Goal: Task Accomplishment & Management: Use online tool/utility

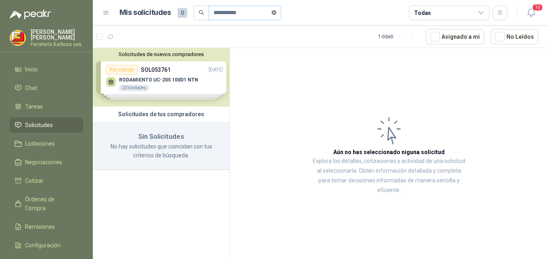
click at [276, 14] on icon "close-circle" at bounding box center [274, 12] width 5 height 5
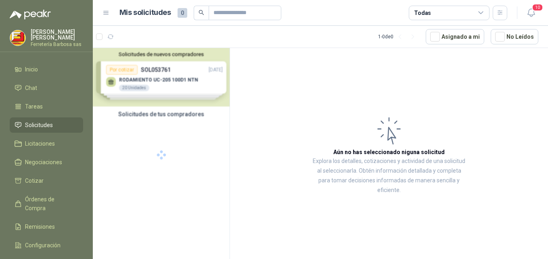
click at [38, 124] on span "Solicitudes" at bounding box center [39, 125] width 28 height 9
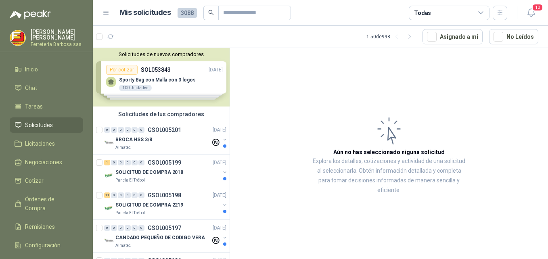
click at [184, 68] on div "Solicitudes de nuevos compradores Por cotizar SOL053843 27/08/25 Sporty Bag con…" at bounding box center [161, 77] width 137 height 58
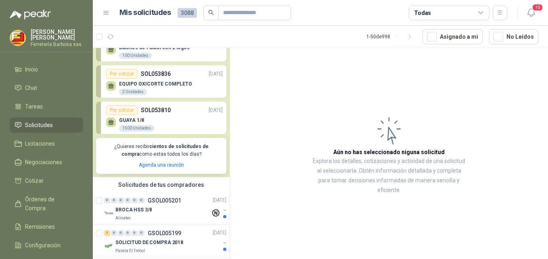
scroll to position [76, 0]
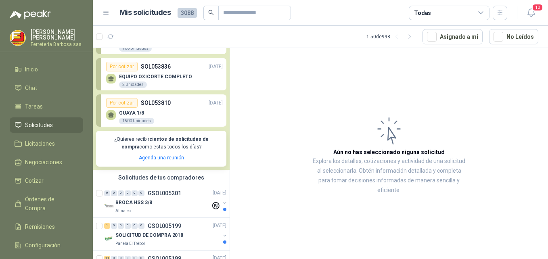
click at [196, 76] on div "EQUIPO OXICORTE COMPLETO 2 Unidades" at bounding box center [164, 79] width 117 height 17
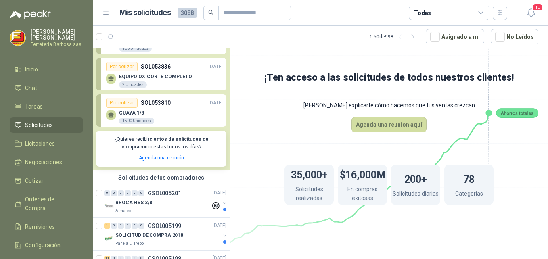
click at [159, 70] on p "SOL053836" at bounding box center [156, 66] width 30 height 9
click at [134, 85] on div "2 Unidades" at bounding box center [133, 84] width 28 height 6
click at [167, 79] on p "EQUIPO OXICORTE COMPLETO" at bounding box center [155, 77] width 73 height 6
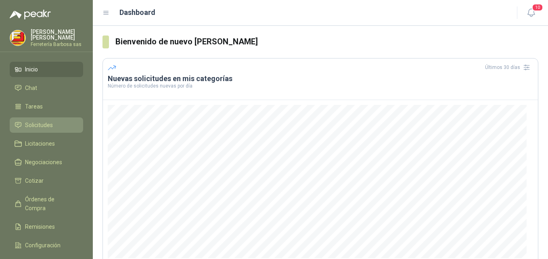
click at [38, 126] on span "Solicitudes" at bounding box center [39, 125] width 28 height 9
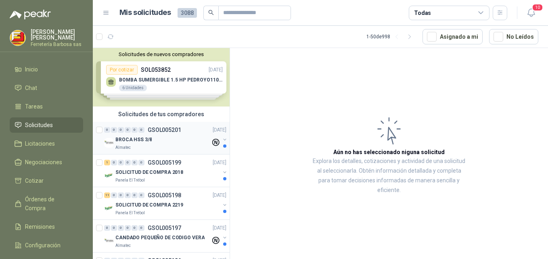
click at [152, 136] on div "BROCA HSS 3/8" at bounding box center [162, 140] width 95 height 10
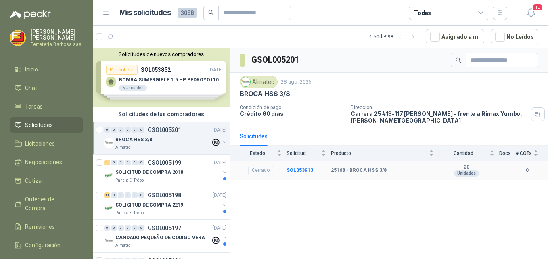
click at [400, 170] on div "25168 - BROCA HSS 3/8" at bounding box center [382, 170] width 103 height 6
click at [471, 172] on div "Unidades" at bounding box center [466, 173] width 25 height 6
click at [262, 173] on div "Cerrado" at bounding box center [260, 171] width 25 height 10
click at [167, 170] on p "SOLICITUD DE COMPRA 2018" at bounding box center [149, 173] width 68 height 8
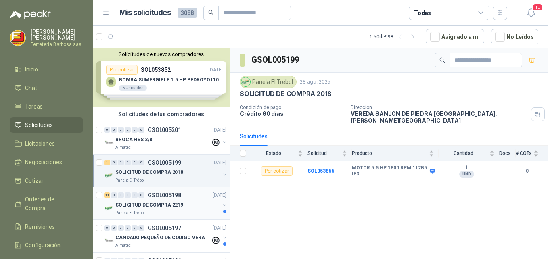
click at [163, 201] on div "SOLICITUD DE COMPRA 2219" at bounding box center [167, 205] width 104 height 10
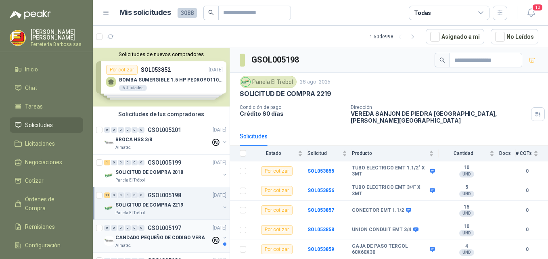
click at [155, 228] on p "GSOL005197" at bounding box center [164, 228] width 33 height 6
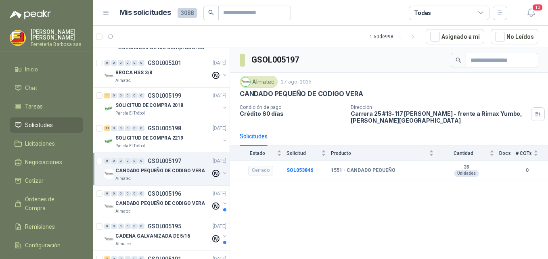
scroll to position [70, 0]
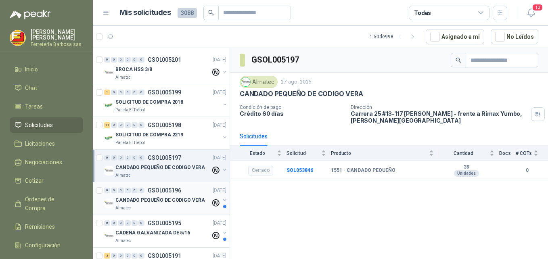
click at [152, 197] on p "CANDADO PEQUEÑO DE CODIGO VERA" at bounding box center [159, 200] width 89 height 8
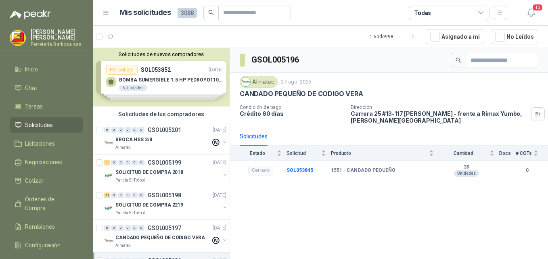
click at [166, 78] on div "Solicitudes de nuevos compradores Por cotizar SOL053852 28/08/25 BOMBA SUMERGIB…" at bounding box center [161, 77] width 137 height 58
